Goal: Transaction & Acquisition: Subscribe to service/newsletter

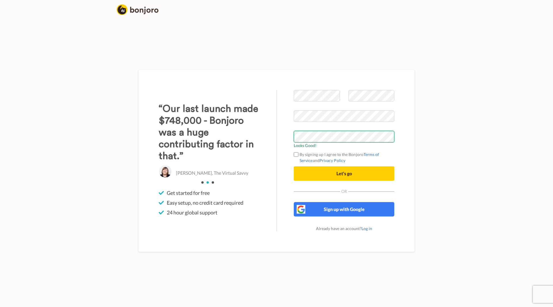
click at [294, 166] on button "Let's go" at bounding box center [344, 173] width 100 height 14
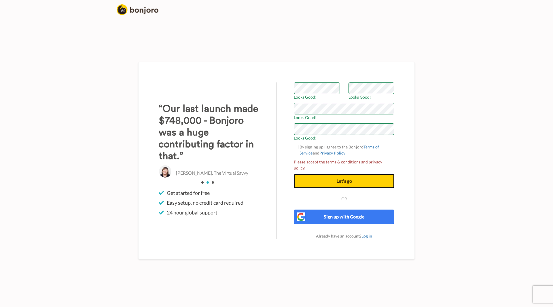
click at [350, 178] on span "Let's go" at bounding box center [344, 180] width 16 height 5
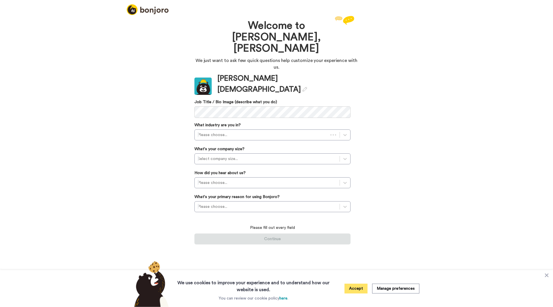
click at [367, 287] on button "Accept" at bounding box center [355, 288] width 23 height 10
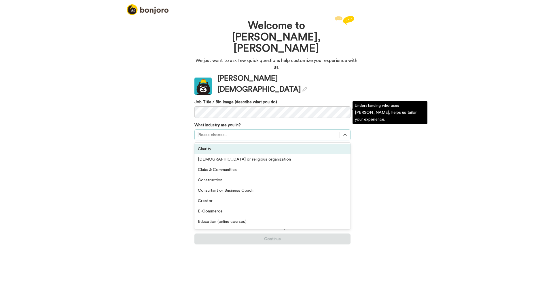
click at [263, 131] on div at bounding box center [267, 134] width 139 height 7
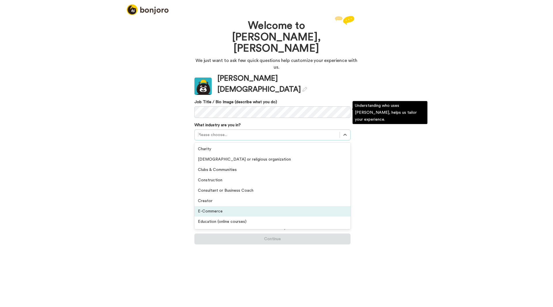
scroll to position [134, 0]
click at [234, 207] on div "Other" at bounding box center [272, 212] width 156 height 10
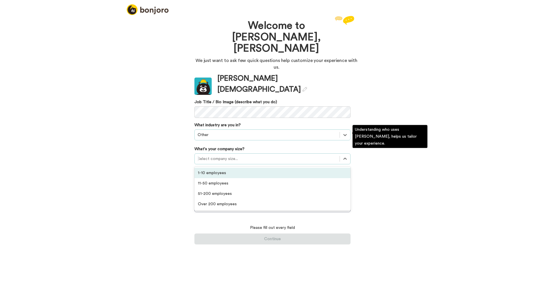
click at [258, 155] on div at bounding box center [267, 158] width 139 height 7
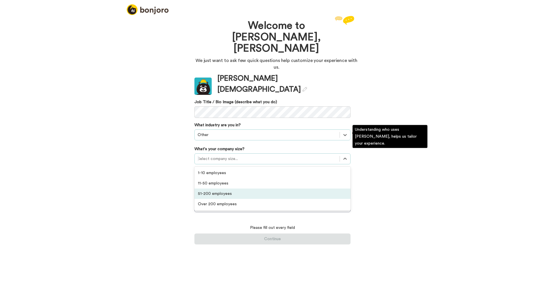
click at [252, 188] on div "51-200 employees" at bounding box center [272, 193] width 156 height 10
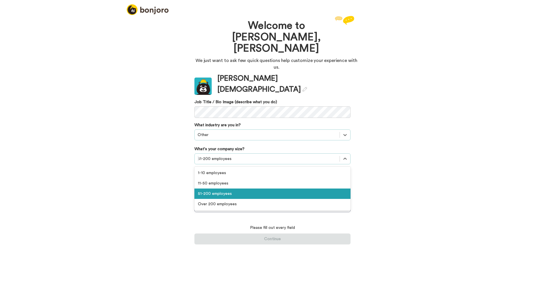
click at [253, 155] on div at bounding box center [267, 158] width 139 height 7
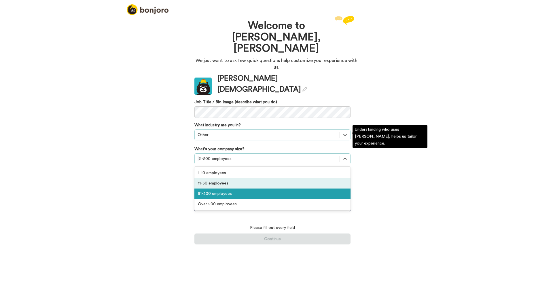
click at [248, 178] on div "11-50 employees" at bounding box center [272, 183] width 156 height 10
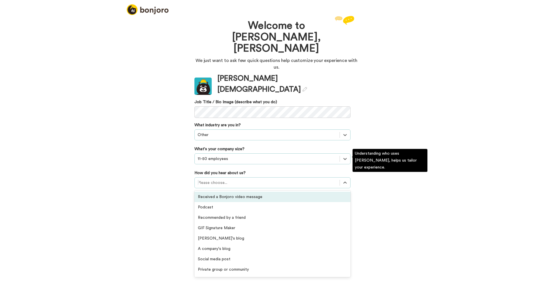
click at [249, 178] on div "Please choose..." at bounding box center [267, 182] width 145 height 9
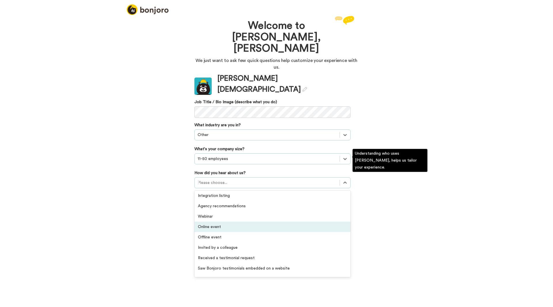
scroll to position [123, 0]
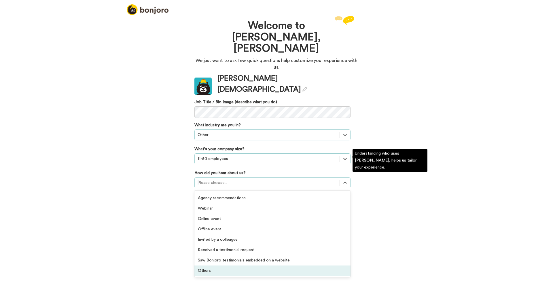
click at [268, 265] on div "Others" at bounding box center [272, 270] width 156 height 10
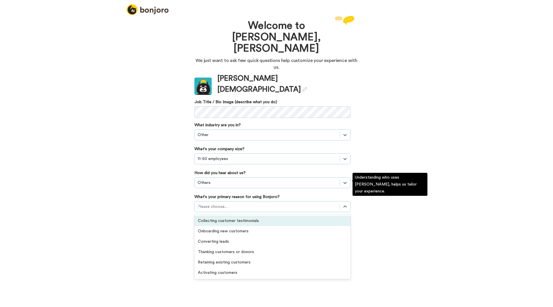
click at [267, 203] on div at bounding box center [267, 206] width 139 height 7
click at [273, 215] on div "Collecting customer testimonials" at bounding box center [272, 220] width 156 height 10
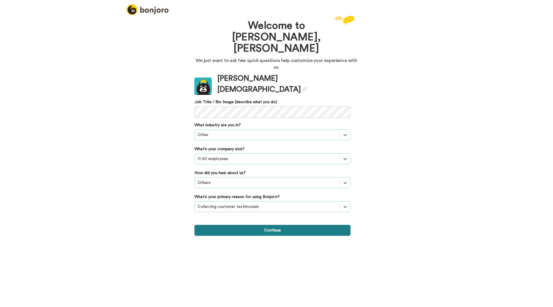
click at [275, 225] on button "Continue" at bounding box center [272, 230] width 156 height 11
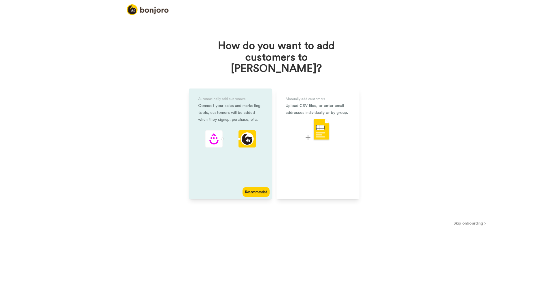
click at [231, 161] on div "Automatically add customers Connect your sales and marketing tools, customers w…" at bounding box center [230, 143] width 83 height 111
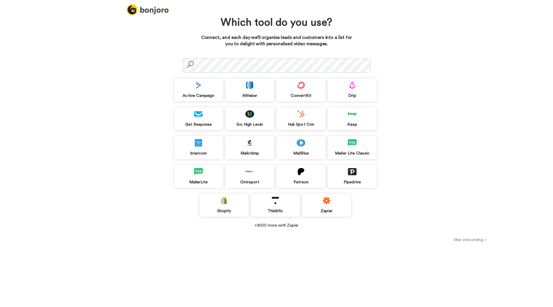
click at [460, 236] on button "Skip onboarding >" at bounding box center [470, 239] width 166 height 6
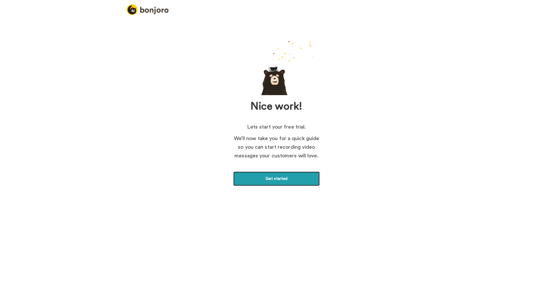
click at [296, 172] on link "Get started" at bounding box center [276, 178] width 86 height 14
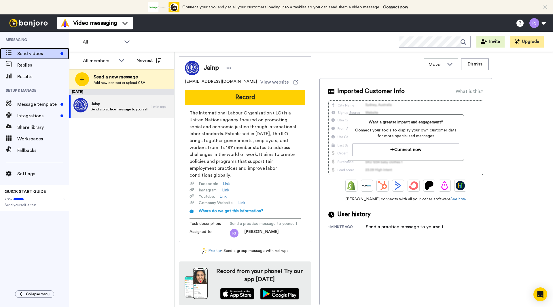
click at [35, 52] on span "Send videos" at bounding box center [37, 53] width 41 height 7
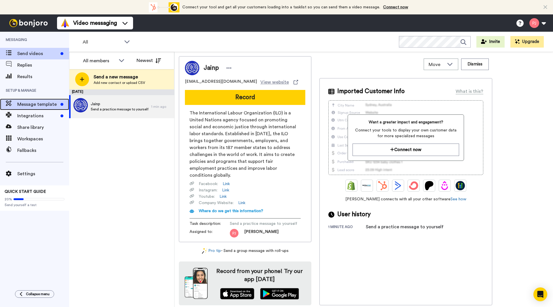
click at [45, 102] on span "Message template" at bounding box center [37, 104] width 41 height 7
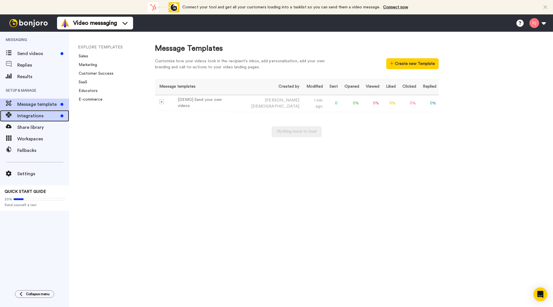
click at [44, 121] on div "Integrations" at bounding box center [34, 116] width 69 height 12
